Goal: Information Seeking & Learning: Learn about a topic

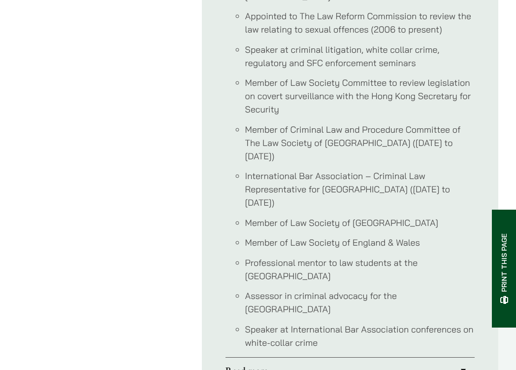
scroll to position [1032, 0]
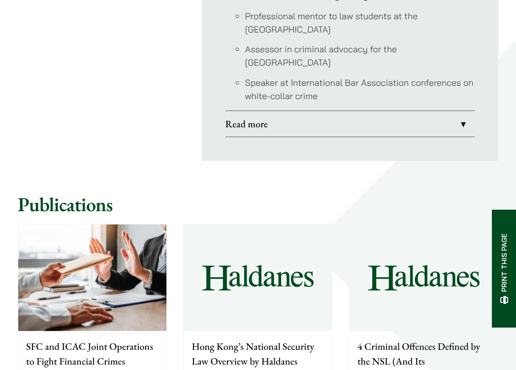
click at [335, 111] on link "Read more" at bounding box center [350, 124] width 249 height 26
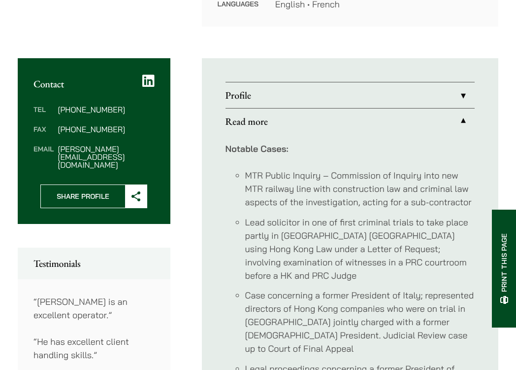
click at [333, 89] on link "Profile" at bounding box center [350, 95] width 249 height 26
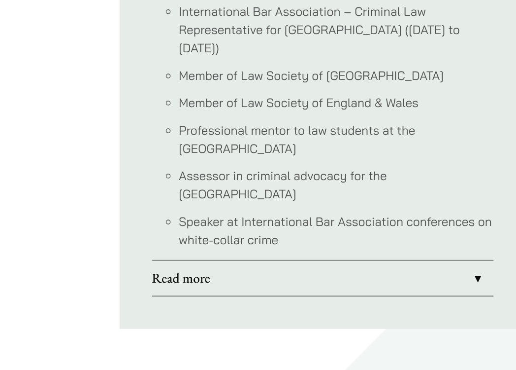
scroll to position [1102, 0]
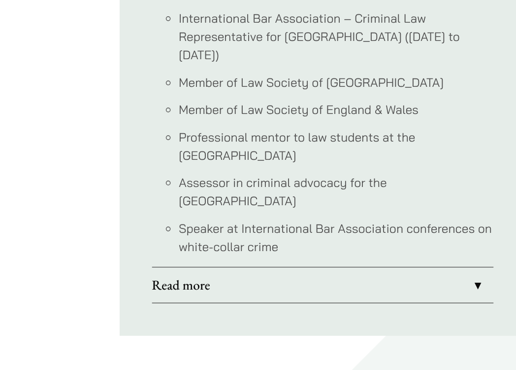
click at [350, 290] on link "Read more" at bounding box center [350, 303] width 249 height 26
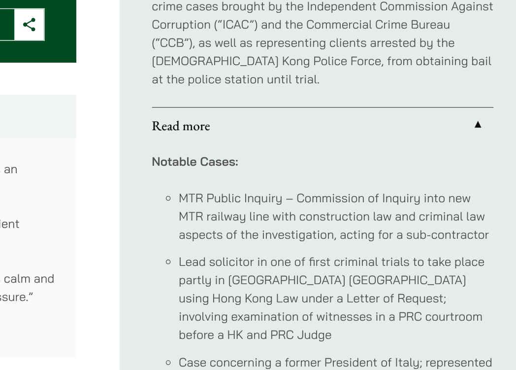
scroll to position [328, 0]
